Goal: Check status: Check status

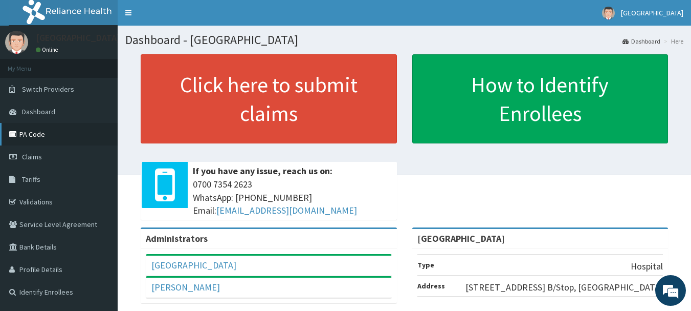
click at [32, 134] on link "PA Code" at bounding box center [59, 134] width 118 height 23
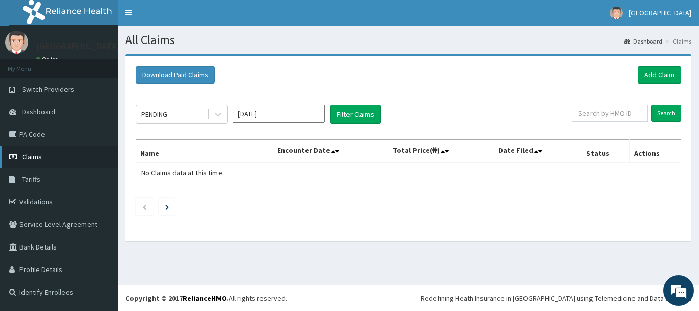
click at [76, 163] on link "Claims" at bounding box center [59, 156] width 118 height 23
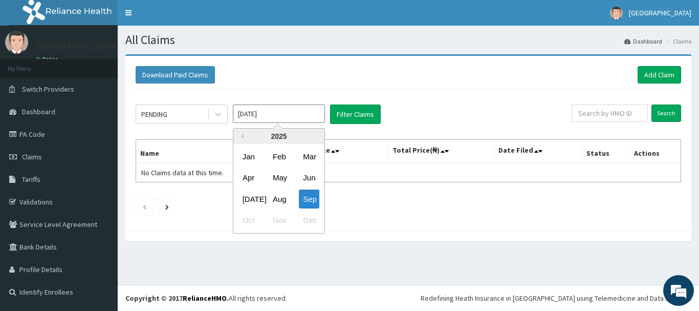
click at [301, 119] on input "Sep 2025" at bounding box center [279, 113] width 92 height 18
click at [281, 194] on div "Aug" at bounding box center [279, 198] width 20 height 19
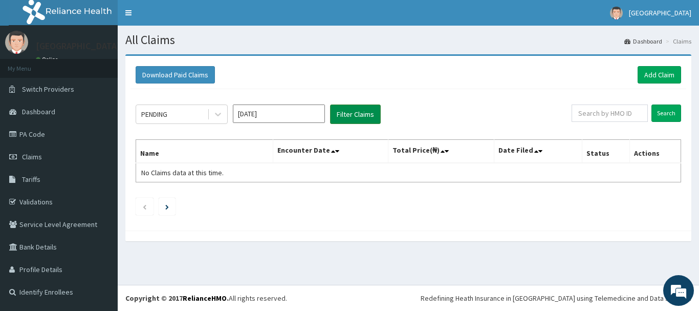
click at [374, 118] on button "Filter Claims" at bounding box center [355, 113] width 51 height 19
click at [372, 118] on button "Filter Claims" at bounding box center [355, 113] width 51 height 19
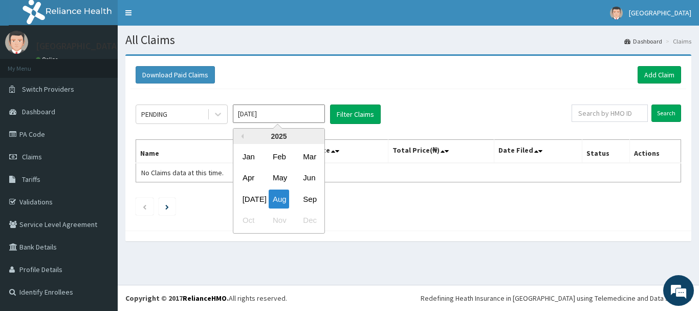
click at [299, 118] on input "Aug 2025" at bounding box center [279, 113] width 92 height 18
click at [302, 198] on div "Sep" at bounding box center [309, 198] width 20 height 19
type input "[DATE]"
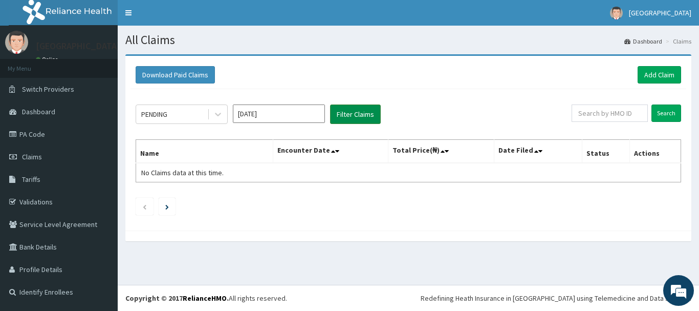
click at [336, 119] on button "Filter Claims" at bounding box center [355, 113] width 51 height 19
